Goal: Task Accomplishment & Management: Manage account settings

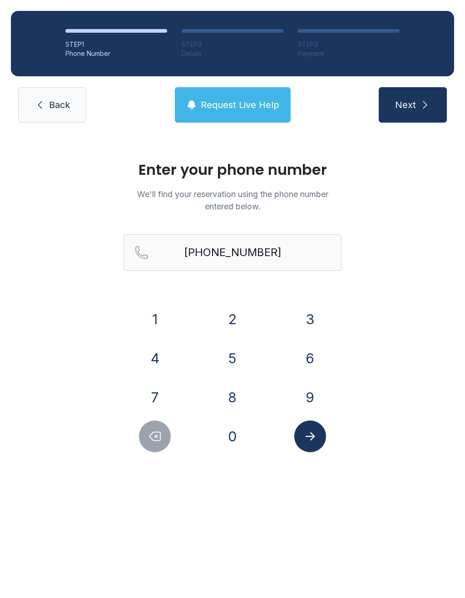
click at [148, 321] on button "1" at bounding box center [155, 319] width 32 height 32
click at [314, 438] on icon "Submit lookup form" at bounding box center [310, 436] width 14 height 14
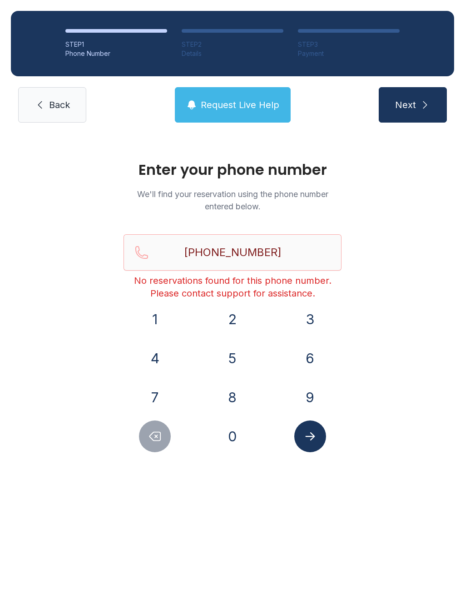
click at [49, 112] on link "Back" at bounding box center [52, 104] width 68 height 35
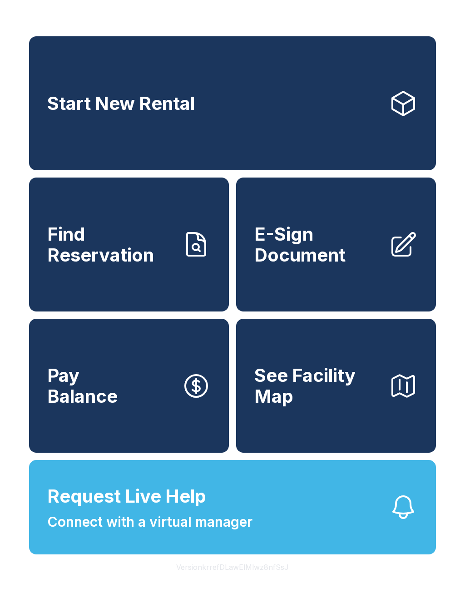
click at [235, 532] on span "Connect with a virtual manager" at bounding box center [149, 522] width 205 height 20
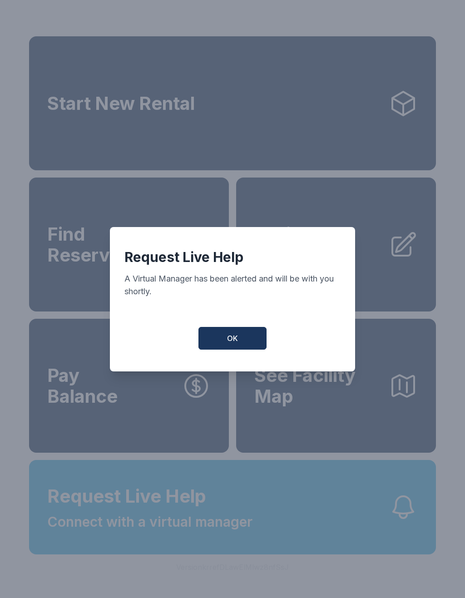
click at [241, 346] on button "OK" at bounding box center [232, 338] width 68 height 23
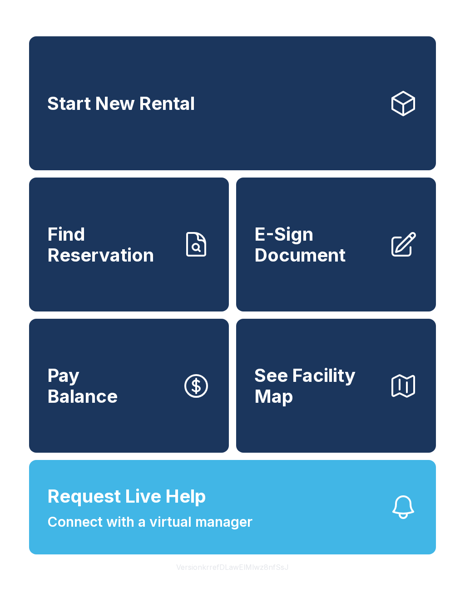
click at [320, 262] on span "E-Sign Document" at bounding box center [317, 244] width 127 height 41
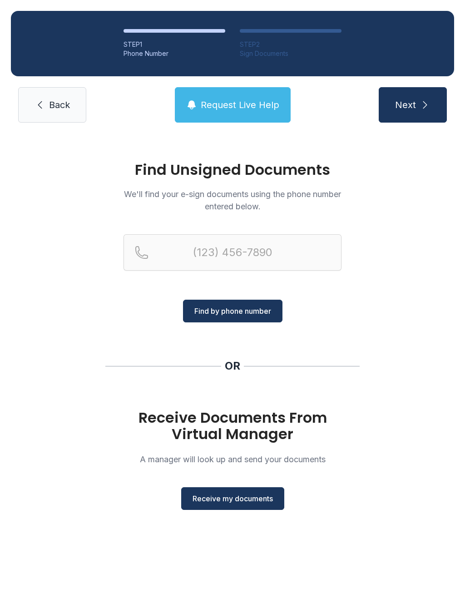
click at [252, 494] on span "Receive my documents" at bounding box center [232, 498] width 80 height 11
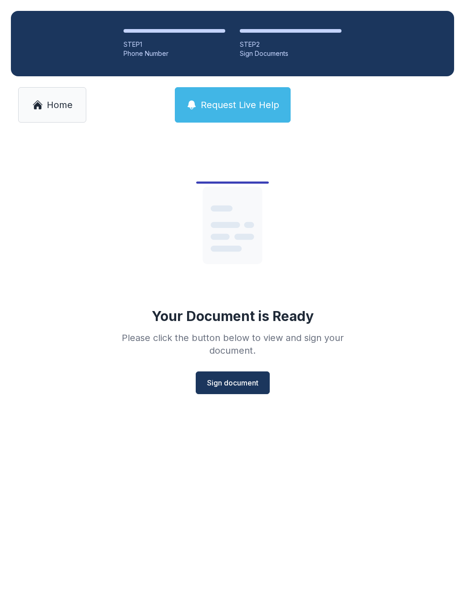
click at [242, 380] on span "Sign document" at bounding box center [232, 382] width 51 height 11
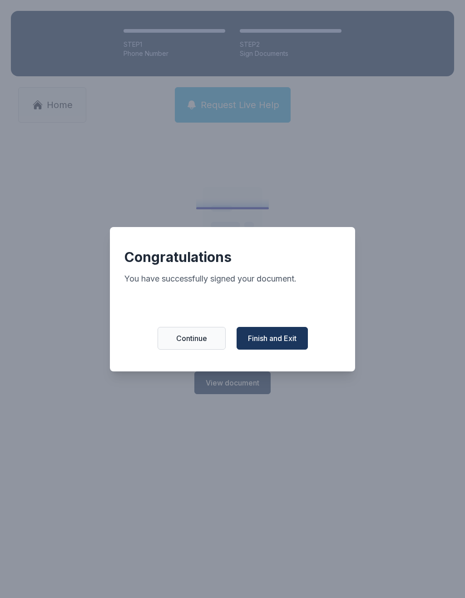
click at [289, 342] on span "Finish and Exit" at bounding box center [272, 338] width 49 height 11
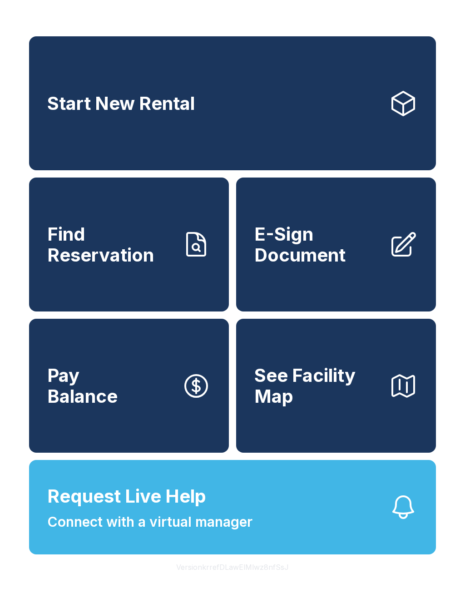
click at [275, 95] on link "Start New Rental" at bounding box center [232, 103] width 407 height 134
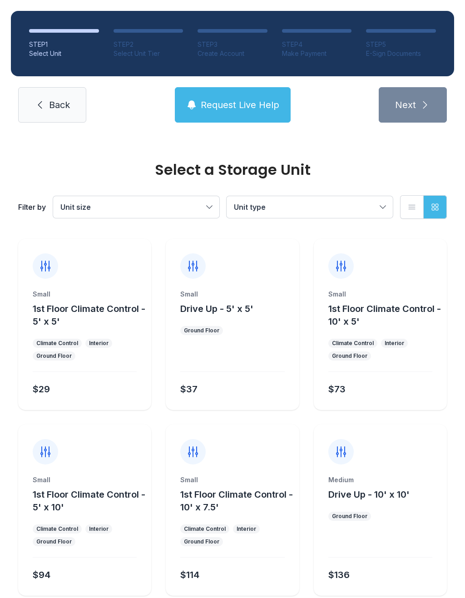
click at [34, 121] on link "Back" at bounding box center [52, 104] width 68 height 35
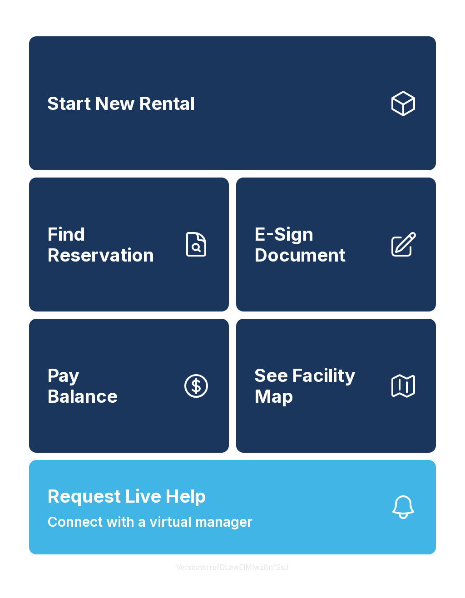
click at [50, 121] on link "Start New Rental" at bounding box center [232, 103] width 407 height 134
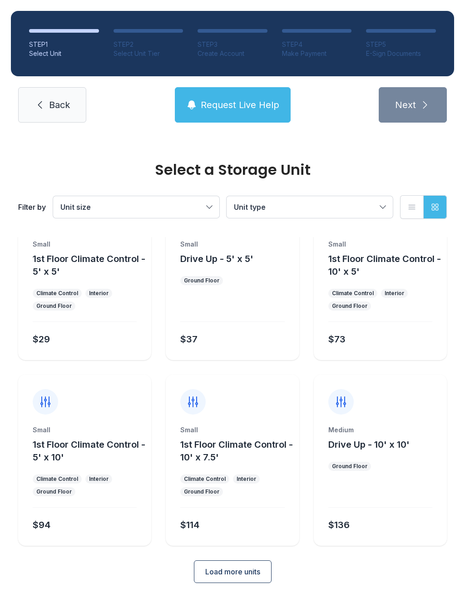
scroll to position [49, 0]
click at [48, 96] on link "Back" at bounding box center [52, 104] width 68 height 35
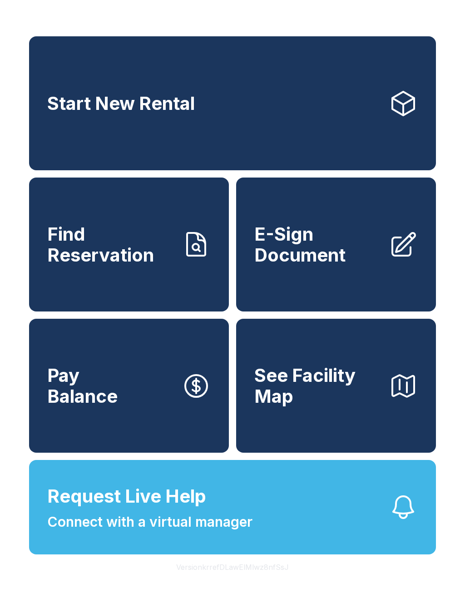
click at [250, 532] on span "Request Live Help Connect with a virtual manager" at bounding box center [149, 507] width 205 height 49
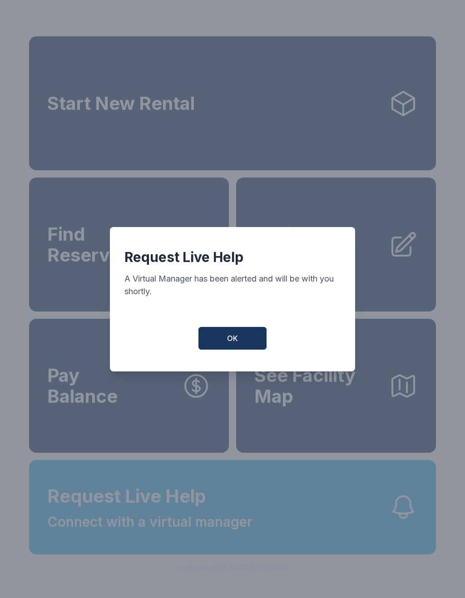
click at [246, 344] on button "OK" at bounding box center [232, 338] width 68 height 23
